Goal: Navigation & Orientation: Find specific page/section

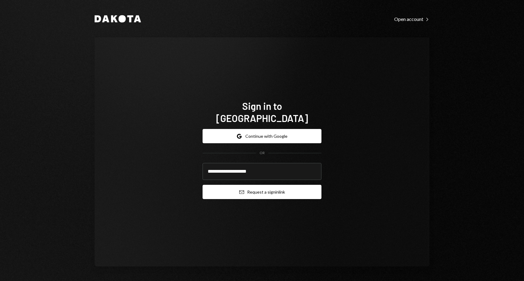
type input "**********"
click at [282, 187] on button "Email Request a sign in link" at bounding box center [262, 192] width 119 height 14
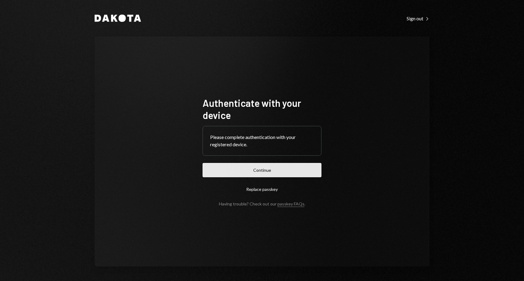
click at [288, 173] on button "Continue" at bounding box center [262, 170] width 119 height 14
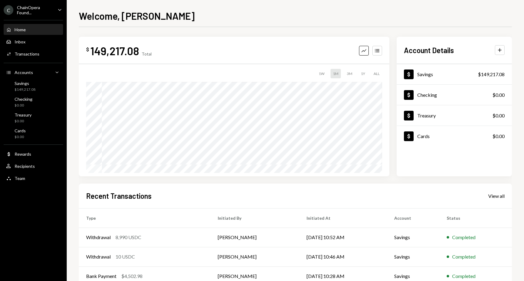
click at [58, 10] on icon "Caret Down" at bounding box center [59, 9] width 7 height 7
click at [76, 120] on div "Welcome, Yvonne $ 149,217.08 Total Graph Accounts 1W 1M 3M 1Y ALL $48,278.89 Au…" at bounding box center [295, 140] width 457 height 281
click at [40, 84] on div "Savings $149,217.08" at bounding box center [33, 87] width 55 height 12
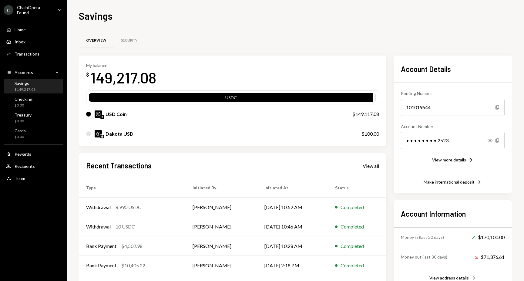
scroll to position [25, 0]
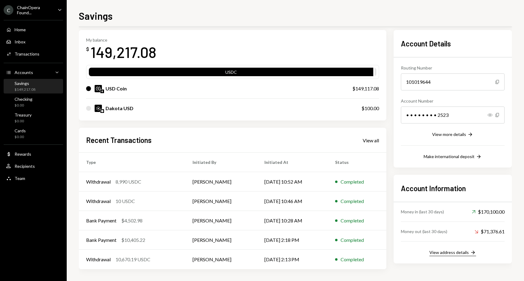
click at [450, 253] on div "View address details" at bounding box center [448, 252] width 39 height 5
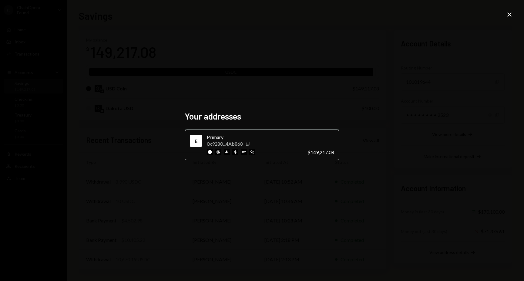
click at [399, 208] on div "Your addresses E Primary 0x9280...4Ab868 Copy $149,217.08 Close" at bounding box center [262, 140] width 524 height 281
click at [508, 16] on icon at bounding box center [509, 14] width 4 height 4
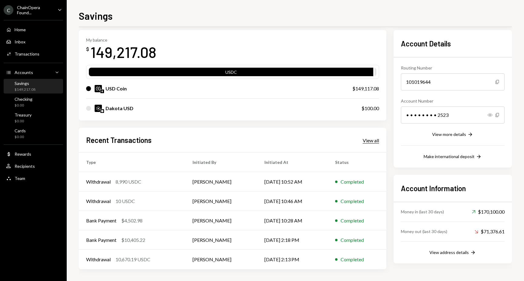
click at [369, 141] on div "View all" at bounding box center [371, 140] width 16 height 6
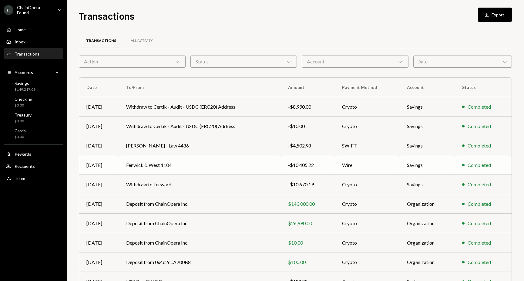
scroll to position [36, 0]
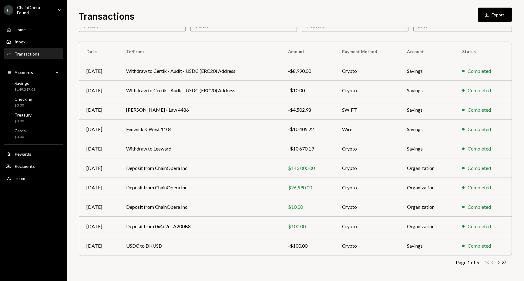
click at [498, 261] on icon "Chevron Right" at bounding box center [499, 262] width 6 height 6
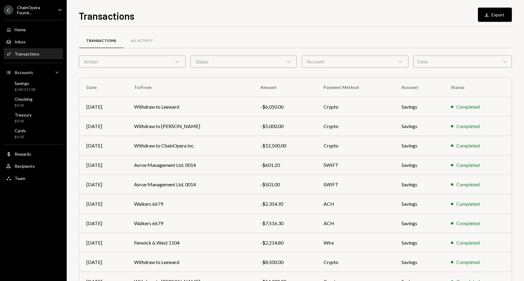
click at [498, 261] on div "Completed" at bounding box center [477, 261] width 53 height 7
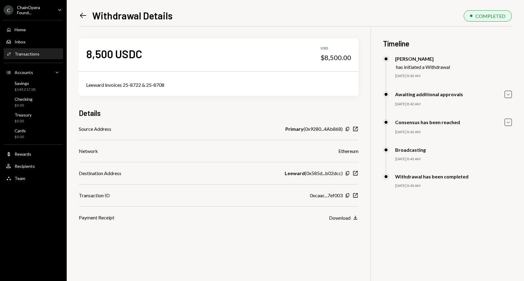
click at [85, 17] on icon "Left Arrow" at bounding box center [83, 15] width 8 height 8
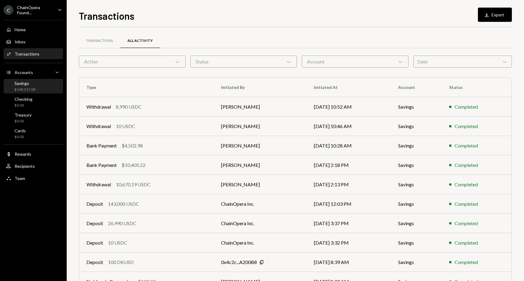
click at [43, 84] on div "Savings $149,217.08" at bounding box center [33, 87] width 55 height 12
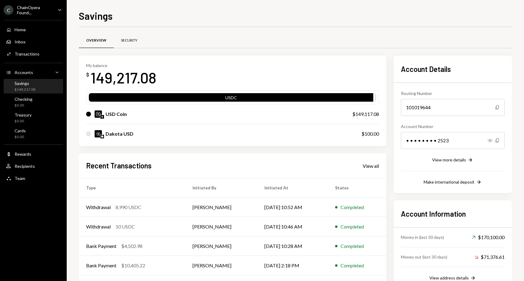
click at [131, 40] on div "Security" at bounding box center [129, 40] width 16 height 5
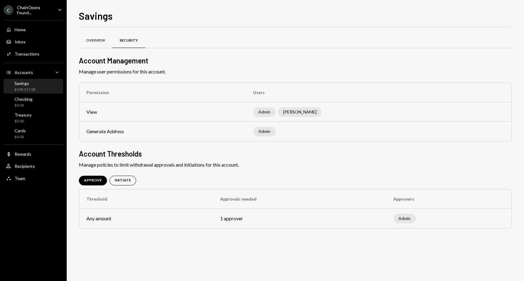
click at [98, 40] on div "Overview" at bounding box center [95, 40] width 19 height 5
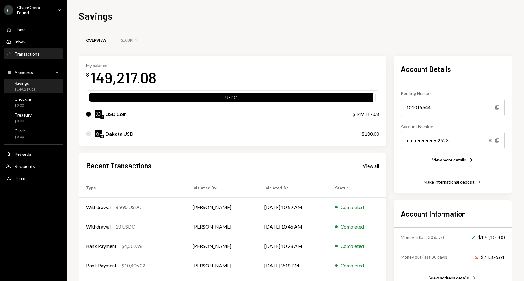
click at [33, 53] on div "Transactions" at bounding box center [27, 53] width 25 height 5
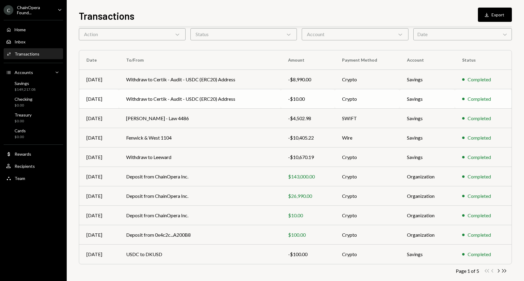
scroll to position [36, 0]
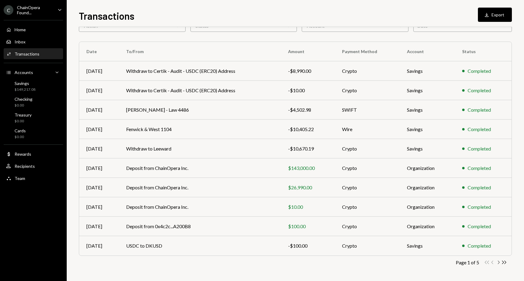
click at [499, 263] on icon "button" at bounding box center [499, 262] width 2 height 3
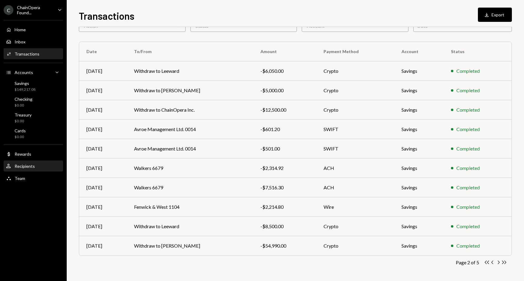
click at [32, 166] on div "Recipients" at bounding box center [25, 165] width 20 height 5
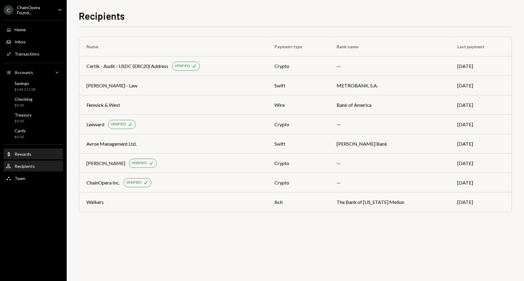
click at [26, 155] on div "Rewards" at bounding box center [23, 153] width 17 height 5
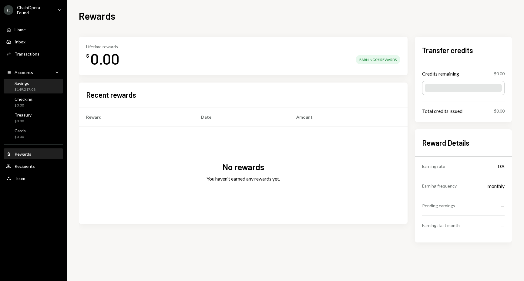
click at [40, 83] on div "Savings $149,217.08" at bounding box center [33, 87] width 55 height 12
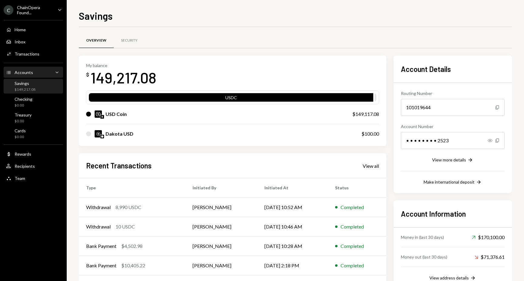
click at [49, 72] on div "Accounts Accounts Caret Down" at bounding box center [33, 72] width 55 height 7
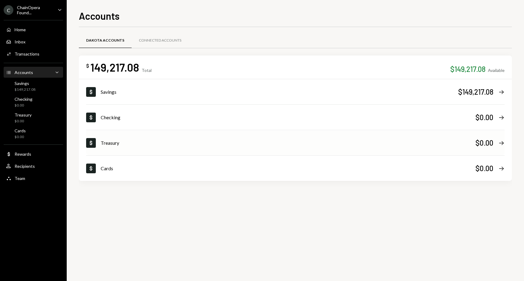
click at [146, 140] on div "Treasury" at bounding box center [288, 142] width 375 height 7
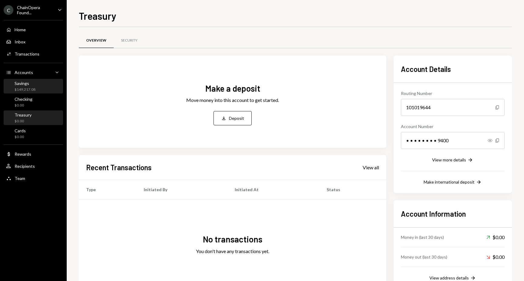
click at [39, 88] on div "Savings $149,217.08" at bounding box center [33, 87] width 55 height 12
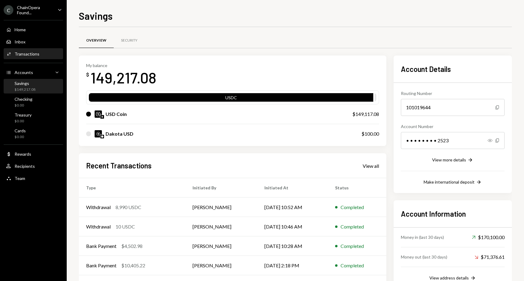
click at [39, 56] on div "Activities Transactions" at bounding box center [33, 53] width 55 height 5
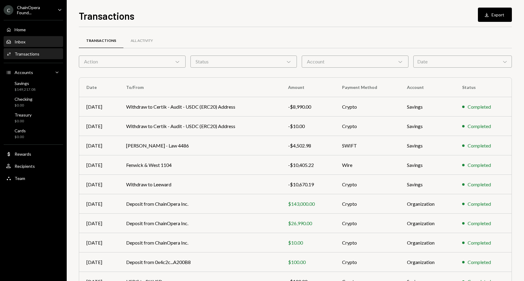
click at [33, 43] on div "Inbox Inbox" at bounding box center [33, 41] width 55 height 5
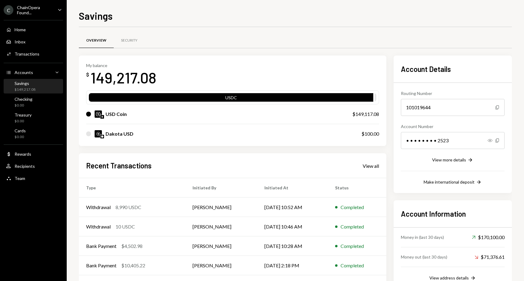
scroll to position [25, 0]
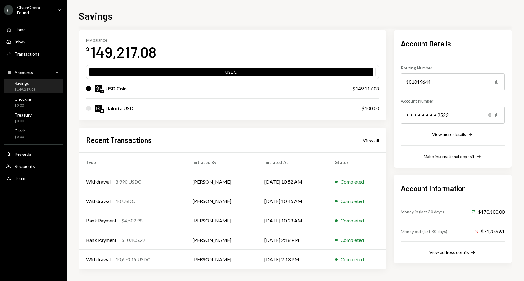
click at [458, 252] on div "View address details" at bounding box center [448, 252] width 39 height 5
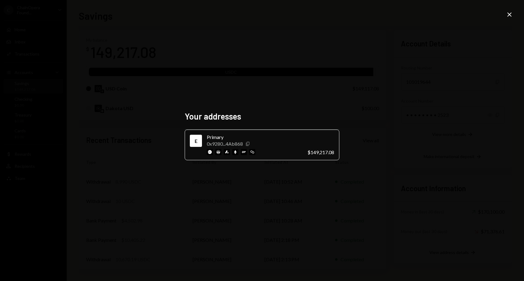
click at [248, 145] on icon "Copy" at bounding box center [247, 143] width 5 height 5
